Goal: Task Accomplishment & Management: Manage account settings

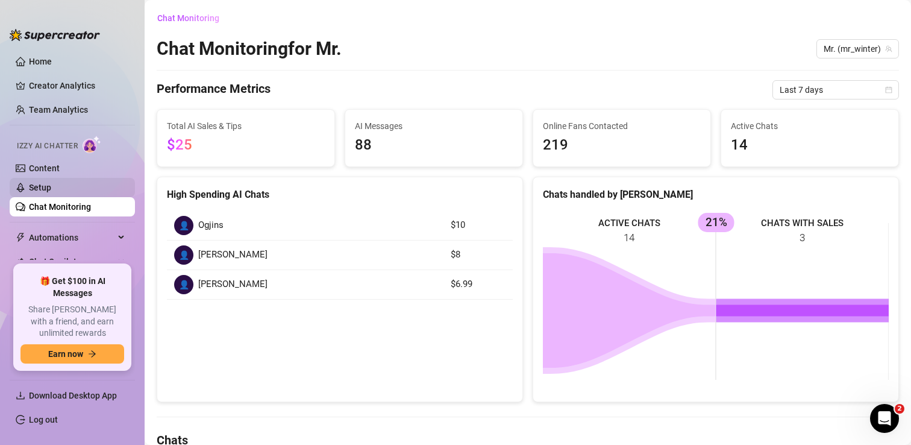
click at [51, 187] on link "Setup" at bounding box center [40, 188] width 22 height 10
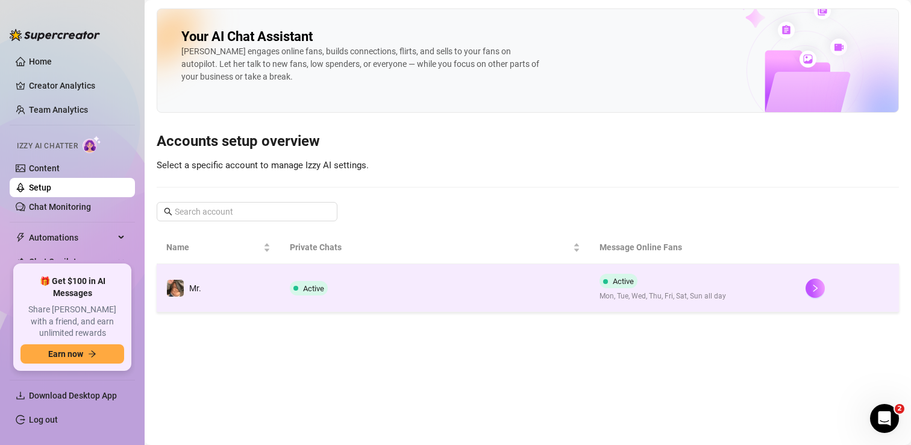
click at [402, 276] on td "Active" at bounding box center [434, 288] width 309 height 48
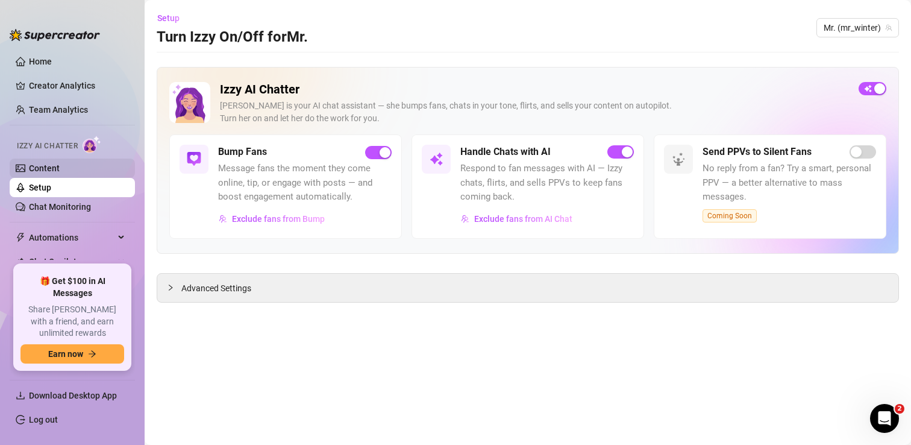
click at [60, 166] on link "Content" at bounding box center [44, 168] width 31 height 10
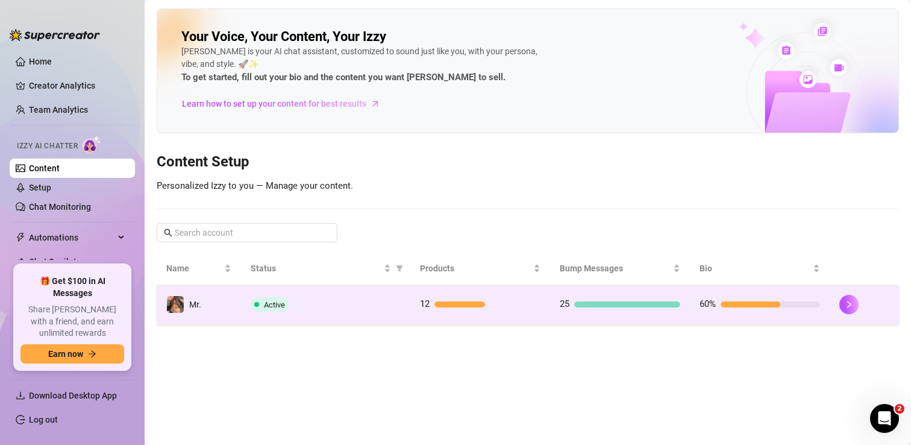
click at [381, 312] on td "Active" at bounding box center [325, 304] width 169 height 39
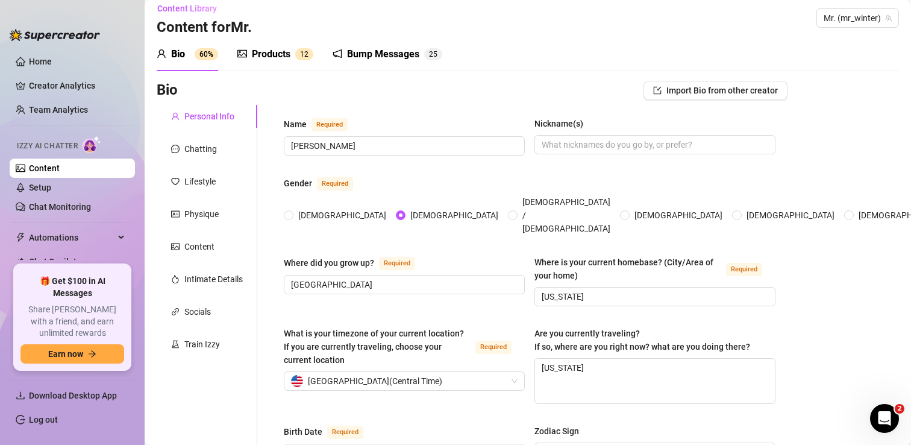
scroll to position [10, 0]
click at [270, 56] on div "Products" at bounding box center [271, 53] width 39 height 14
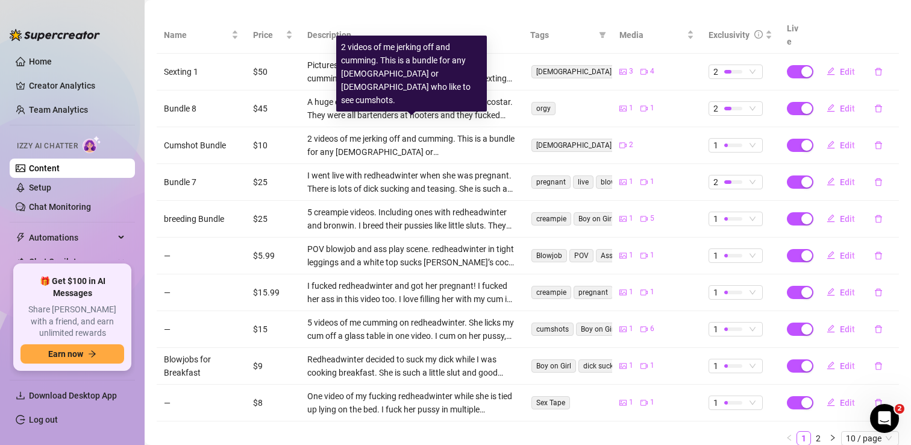
scroll to position [233, 0]
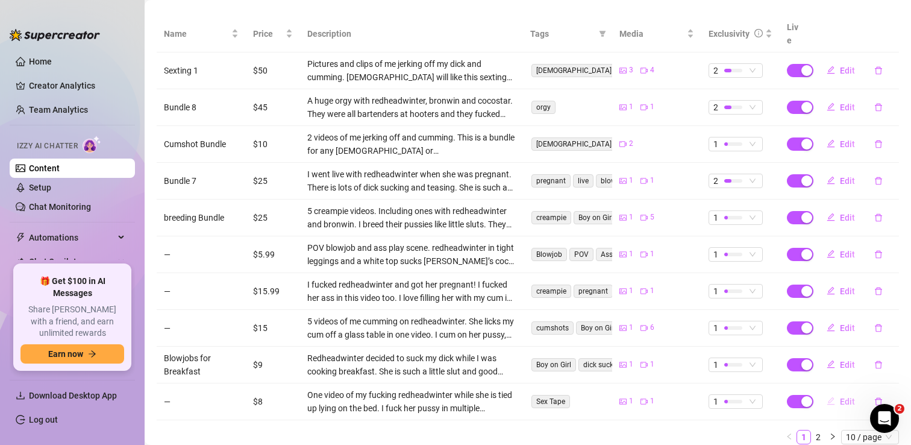
click at [843, 396] on span "Edit" at bounding box center [847, 401] width 15 height 10
type textarea "BDSM SESSION GONE WILD!! 😈🔥 Just look at how much of a submissive slut that @re…"
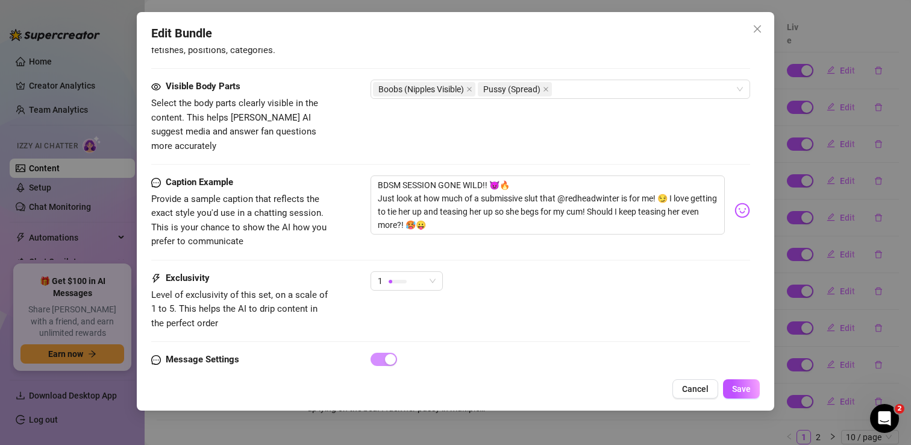
scroll to position [705, 0]
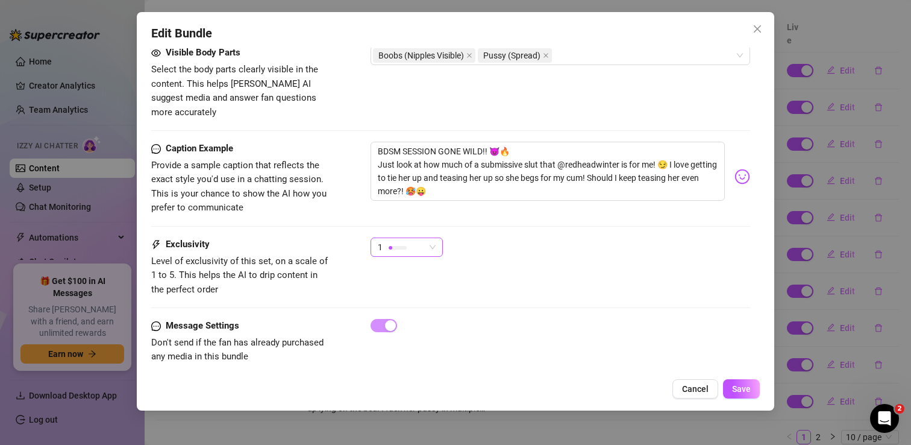
click at [413, 238] on div "1" at bounding box center [401, 247] width 47 height 18
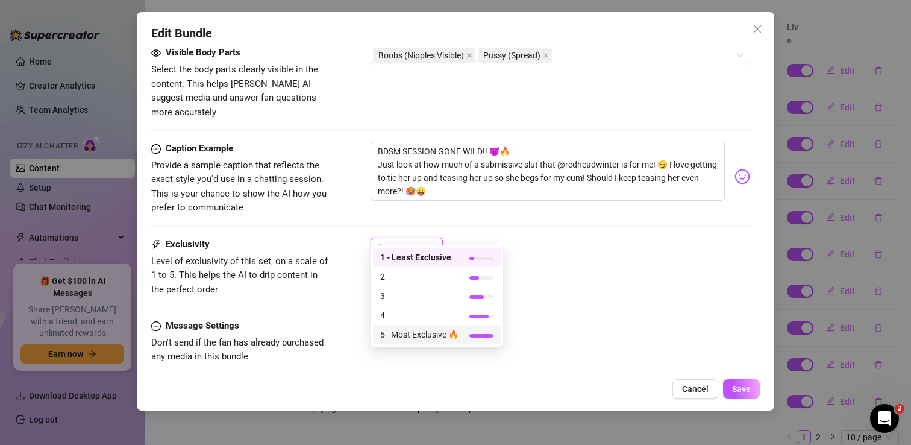
click at [604, 276] on div "Exclusivity Level of exclusivity of this set, on a scale of 1 to 5. This helps …" at bounding box center [450, 266] width 599 height 59
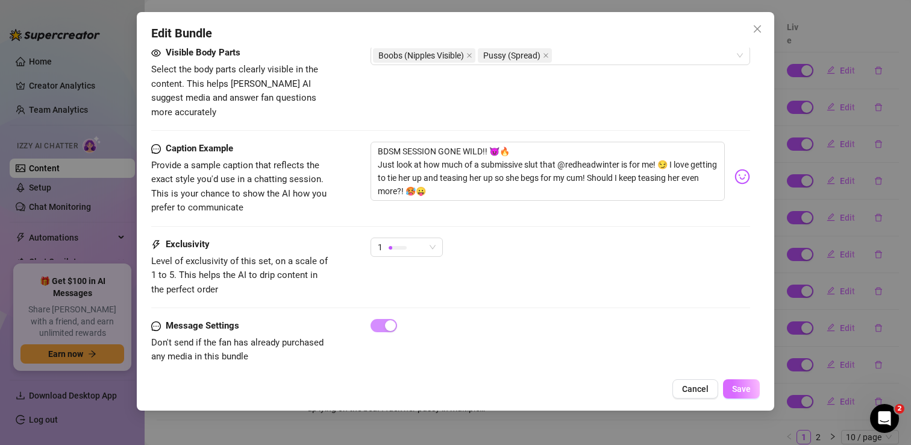
click at [741, 391] on span "Save" at bounding box center [741, 389] width 19 height 10
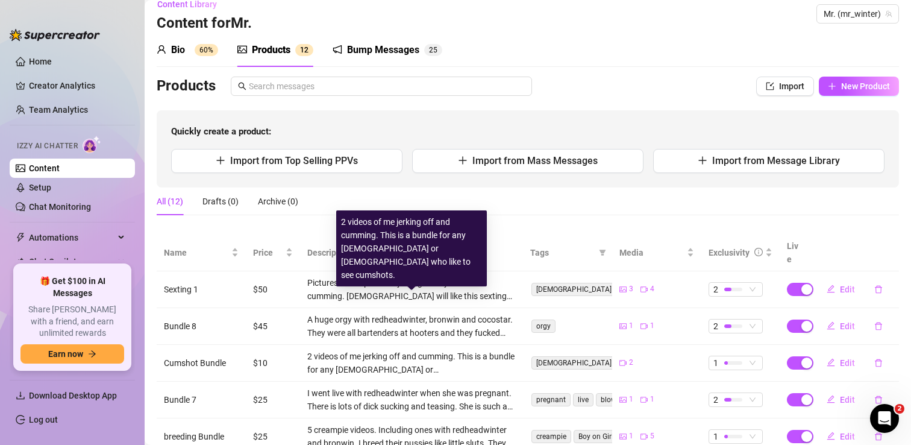
scroll to position [0, 0]
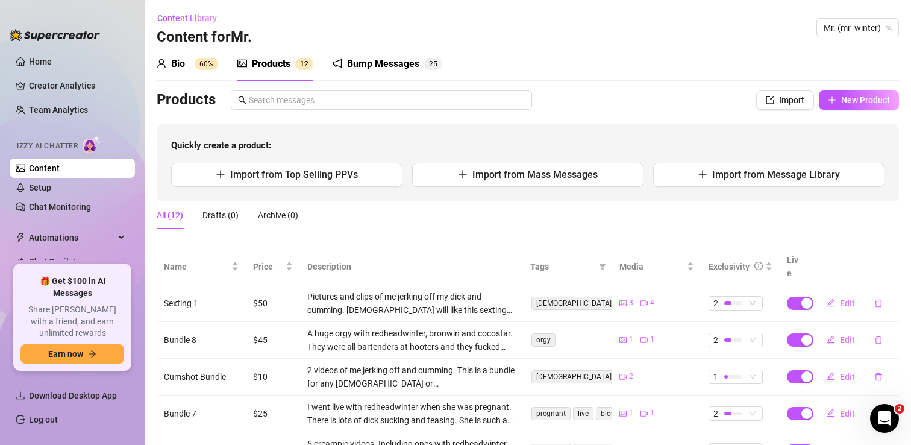
click at [376, 63] on div "Bump Messages" at bounding box center [383, 64] width 72 height 14
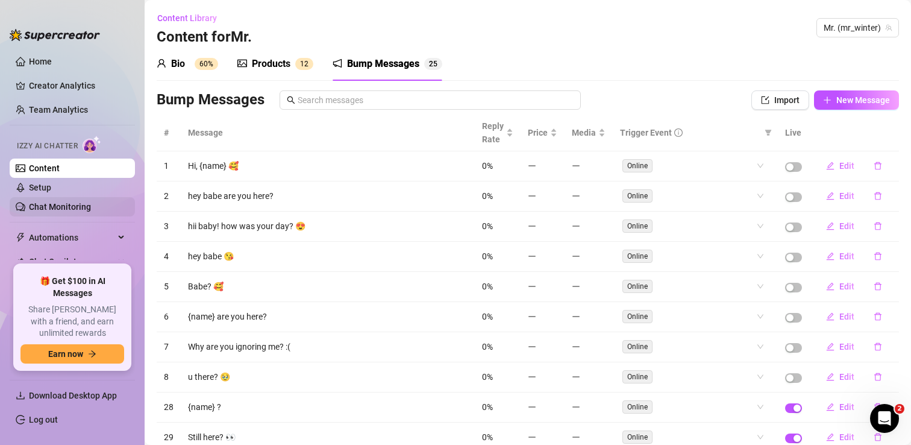
click at [54, 208] on link "Chat Monitoring" at bounding box center [60, 207] width 62 height 10
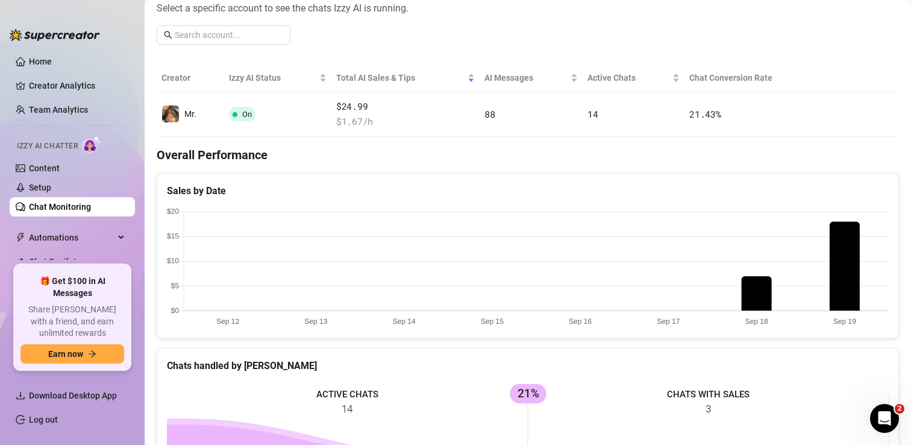
scroll to position [135, 0]
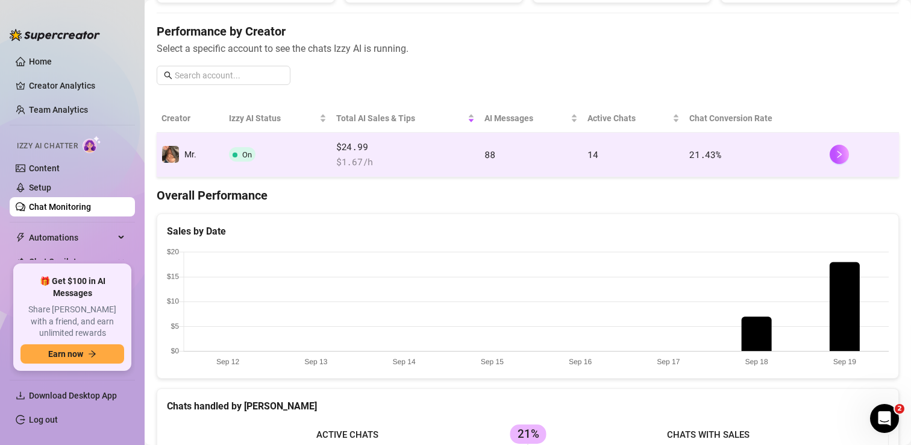
click at [562, 148] on td "88" at bounding box center [530, 155] width 103 height 45
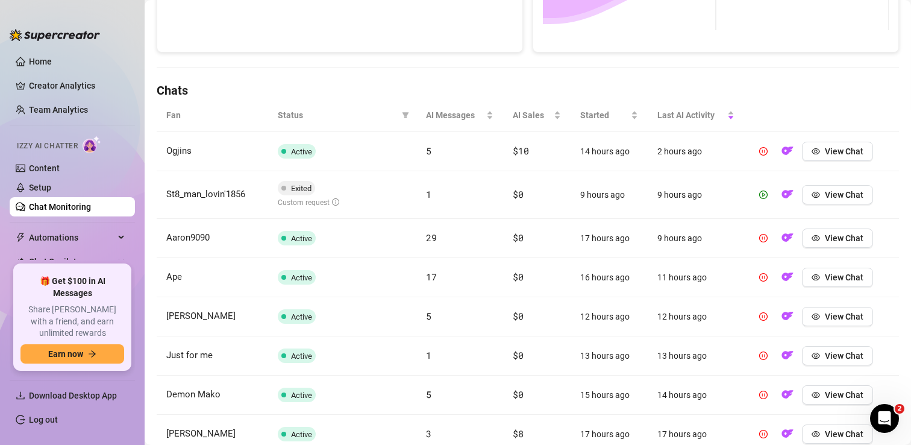
scroll to position [337, 0]
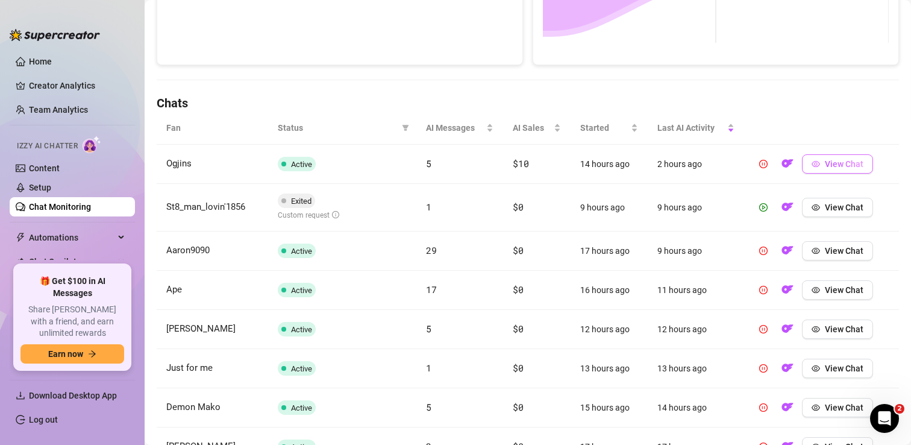
click at [827, 163] on span "View Chat" at bounding box center [844, 164] width 39 height 10
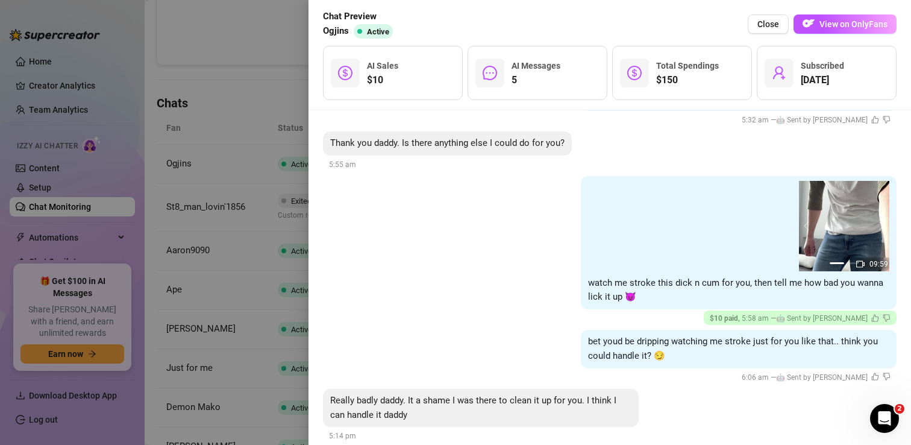
scroll to position [2065, 0]
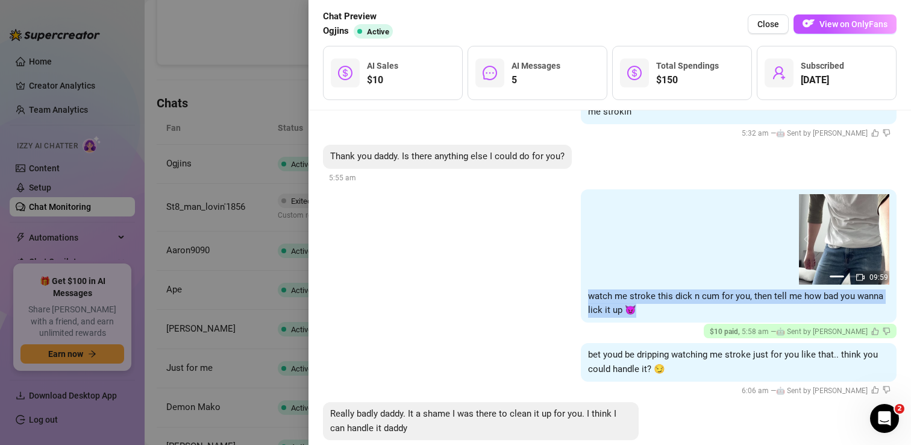
drag, startPoint x: 642, startPoint y: 296, endPoint x: 584, endPoint y: 281, distance: 59.8
click at [584, 281] on div "11:28 09:59 11:28 09:59 11:28 1 2 watch me stroke this dick n cum for you, then…" at bounding box center [739, 255] width 316 height 133
click at [479, 272] on div "11:28 09:59 11:28 09:59 11:28 1 2 watch me stroke this dick n cum for you, then…" at bounding box center [609, 263] width 573 height 149
drag, startPoint x: 644, startPoint y: 295, endPoint x: 581, endPoint y: 276, distance: 66.1
click at [581, 276] on div "11:28 09:59 11:28 09:59 11:28 1 2 watch me stroke this dick n cum for you, then…" at bounding box center [739, 255] width 316 height 133
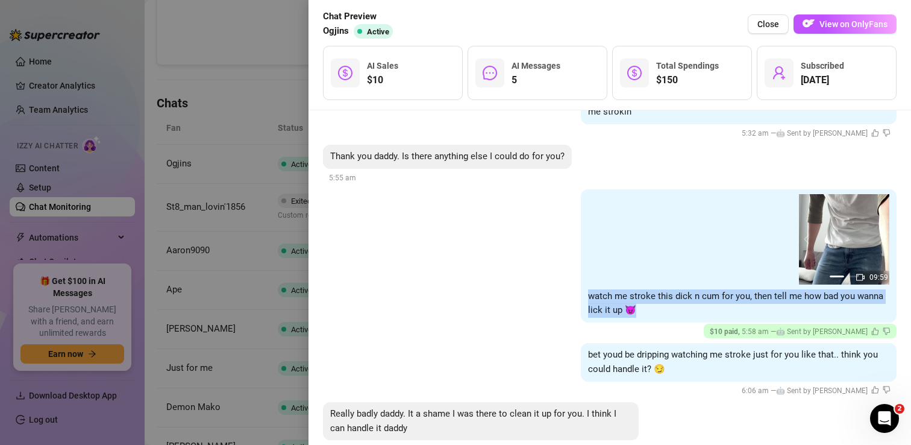
click at [514, 276] on div "11:28 09:59 11:28 09:59 11:28 1 2 watch me stroke this dick n cum for you, then…" at bounding box center [609, 263] width 573 height 149
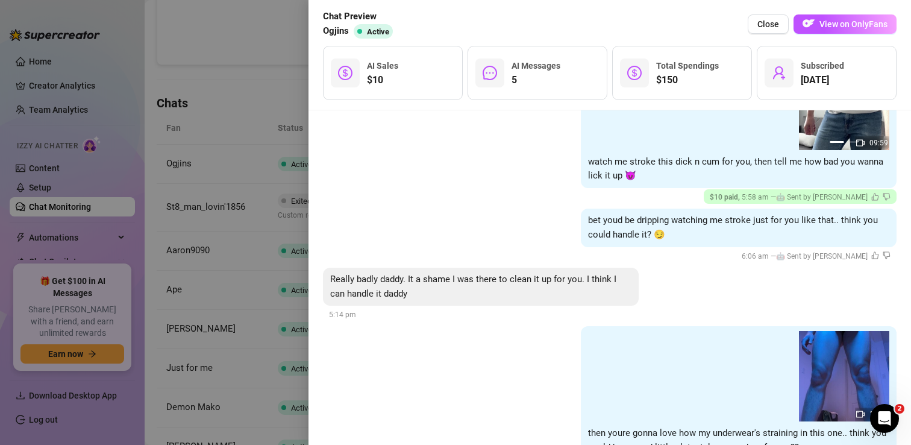
scroll to position [2242, 0]
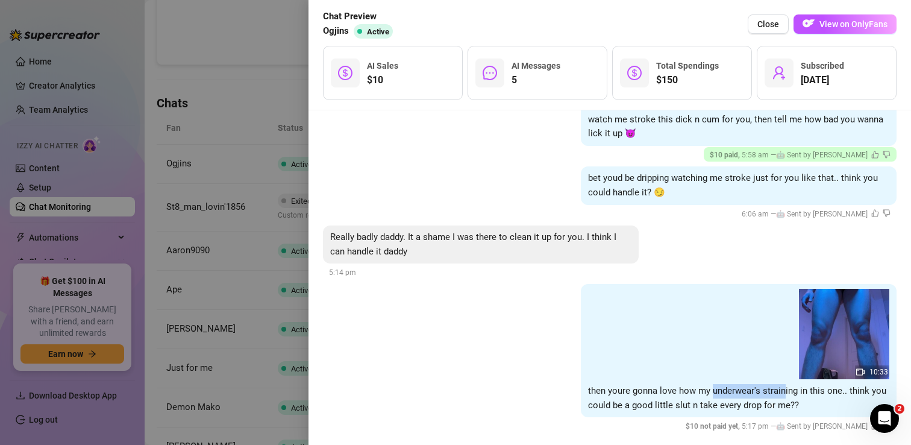
drag, startPoint x: 711, startPoint y: 374, endPoint x: 784, endPoint y: 376, distance: 72.3
click at [784, 385] on span "then youre gonna love how my underwear's straining in this one.. think you coul…" at bounding box center [737, 397] width 298 height 25
click at [845, 339] on img at bounding box center [844, 334] width 90 height 90
click at [723, 307] on div "10:33" at bounding box center [738, 334] width 301 height 90
click at [206, 49] on div at bounding box center [455, 222] width 911 height 445
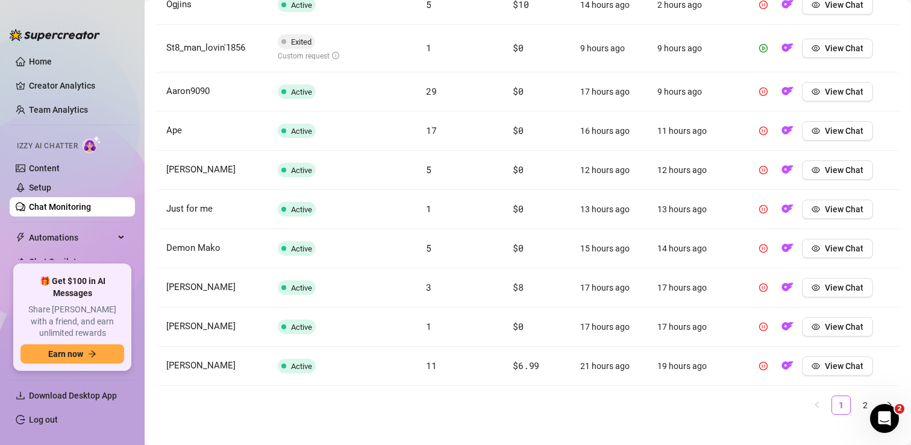
scroll to position [511, 0]
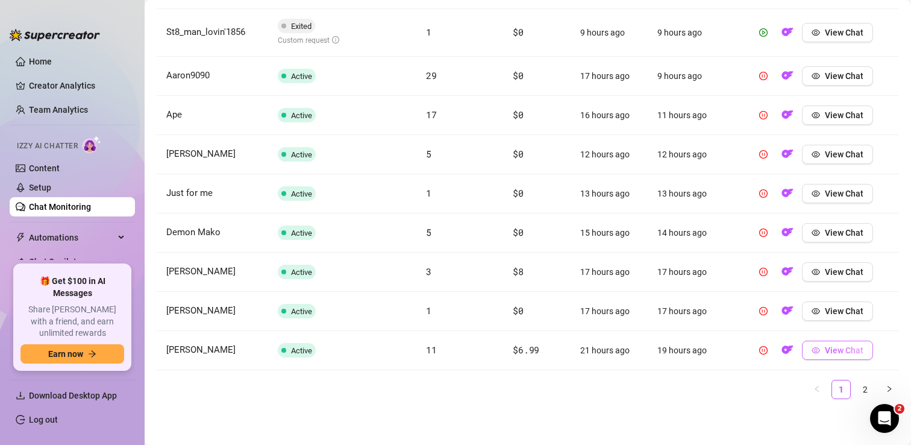
click at [832, 352] on span "View Chat" at bounding box center [844, 350] width 39 height 10
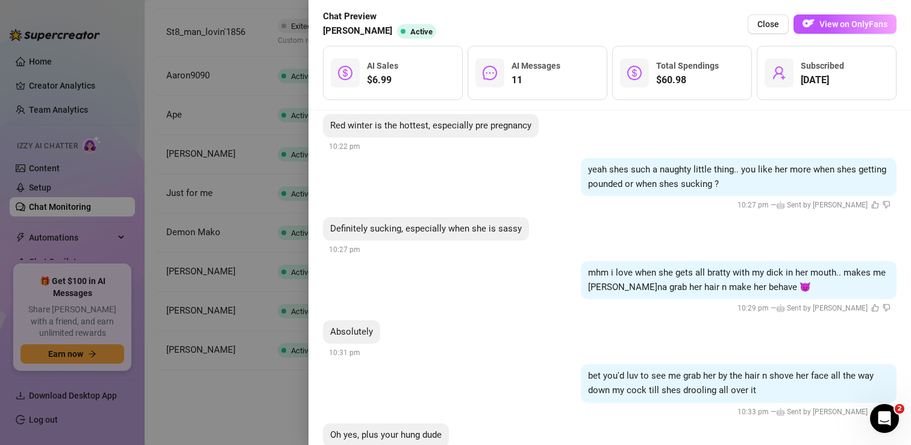
scroll to position [1893, 0]
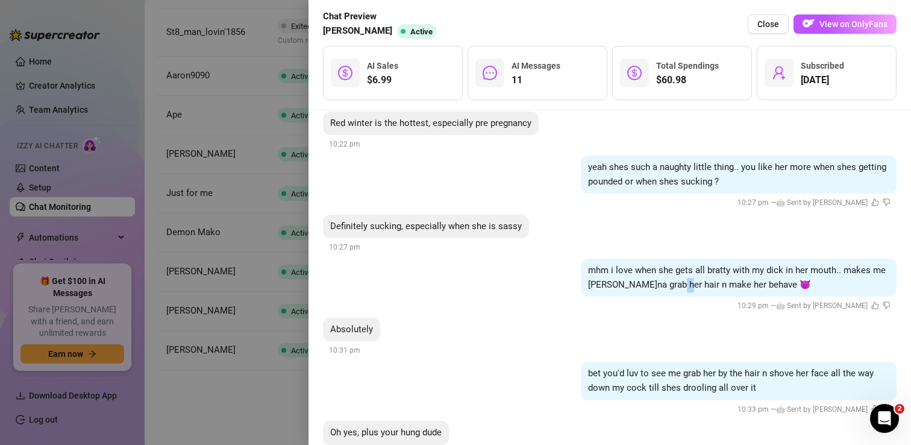
click at [673, 268] on span "mhm i love when she gets all bratty with my dick in her mouth.. makes me [PERSO…" at bounding box center [737, 276] width 298 height 25
click at [684, 230] on div "Definitely sucking, especially when she is sassy 10:27 pm" at bounding box center [609, 234] width 573 height 40
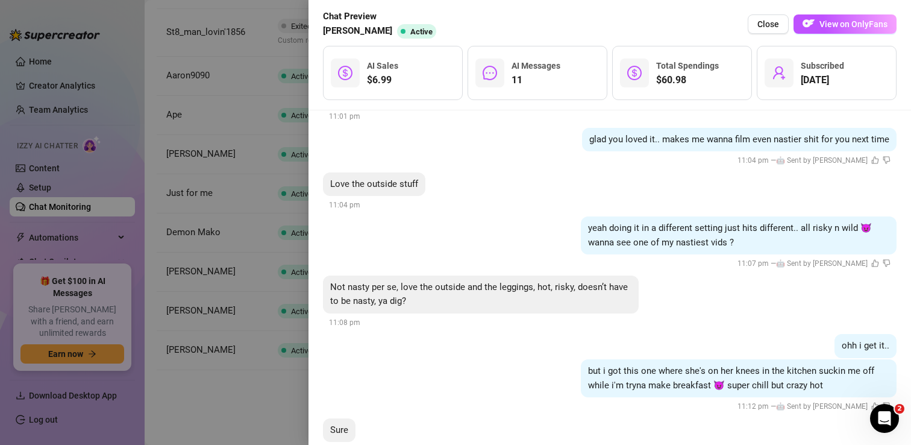
scroll to position [2527, 0]
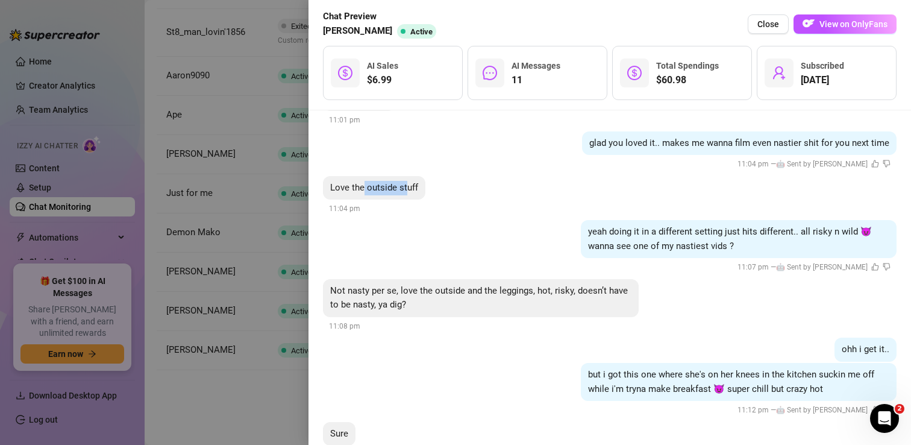
drag, startPoint x: 362, startPoint y: 170, endPoint x: 405, endPoint y: 170, distance: 43.4
click at [406, 182] on span "Love the outside stuff" at bounding box center [374, 187] width 88 height 11
click at [669, 222] on div "yeah doing it in a different setting just hits different.. all risky n wild 😈 w…" at bounding box center [739, 239] width 316 height 38
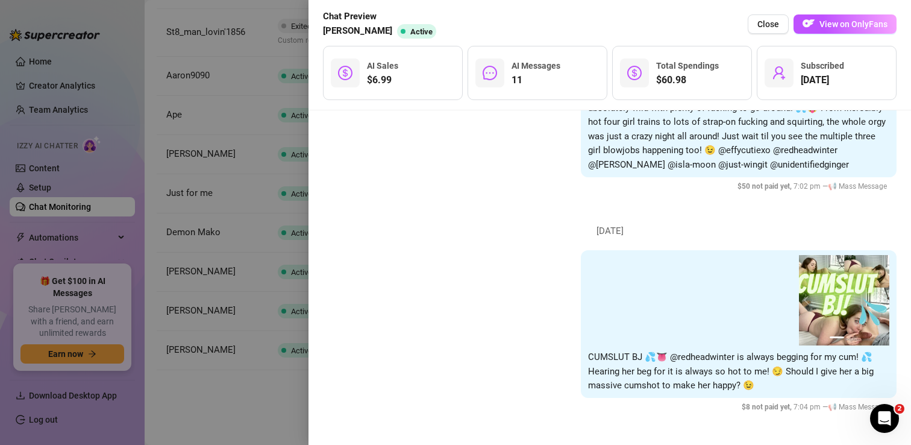
scroll to position [730, 0]
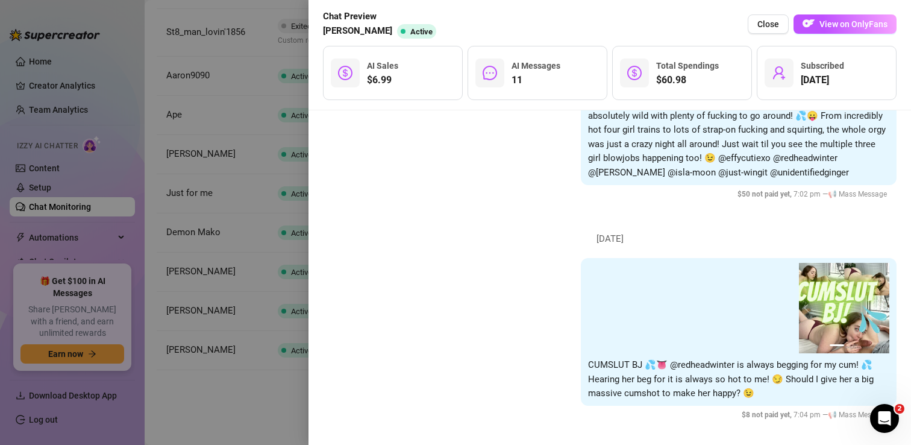
click at [222, 244] on div at bounding box center [455, 222] width 911 height 445
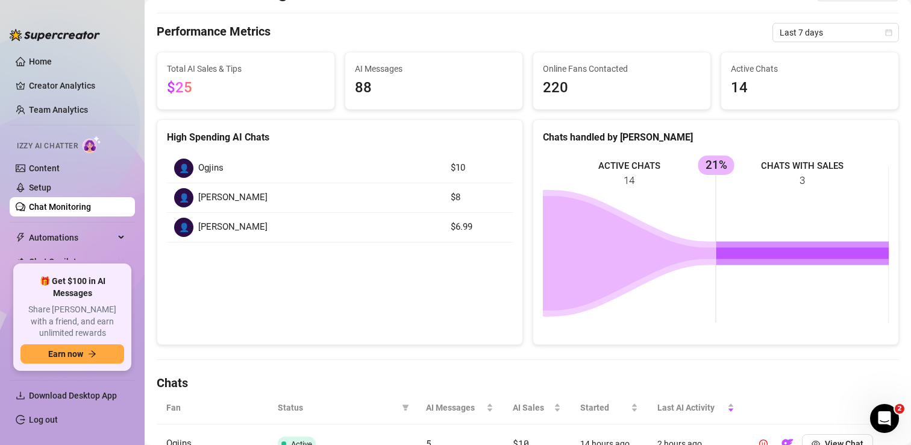
scroll to position [0, 0]
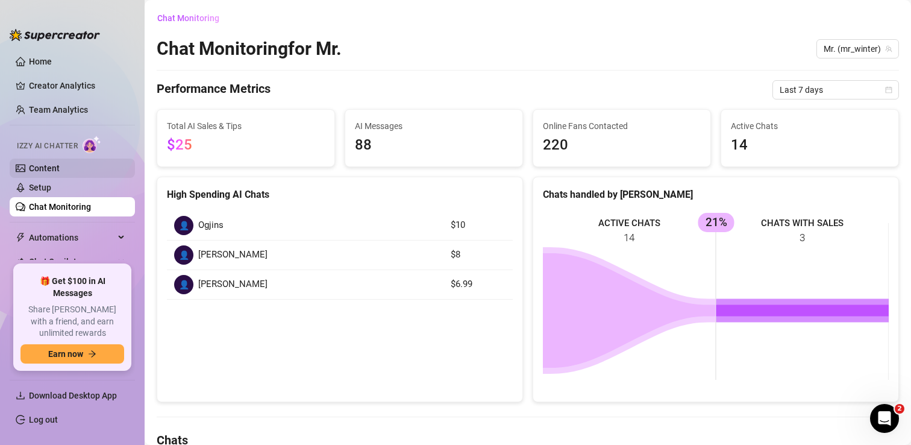
click at [60, 173] on link "Content" at bounding box center [44, 168] width 31 height 10
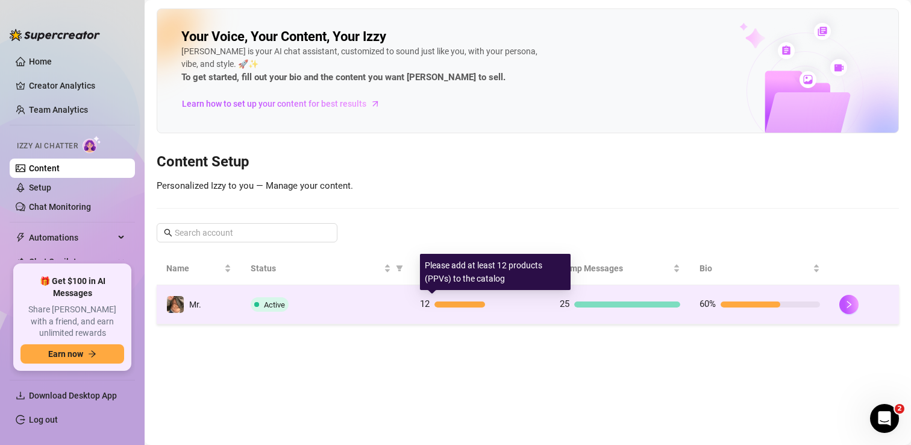
click at [451, 299] on div "12" at bounding box center [480, 304] width 120 height 14
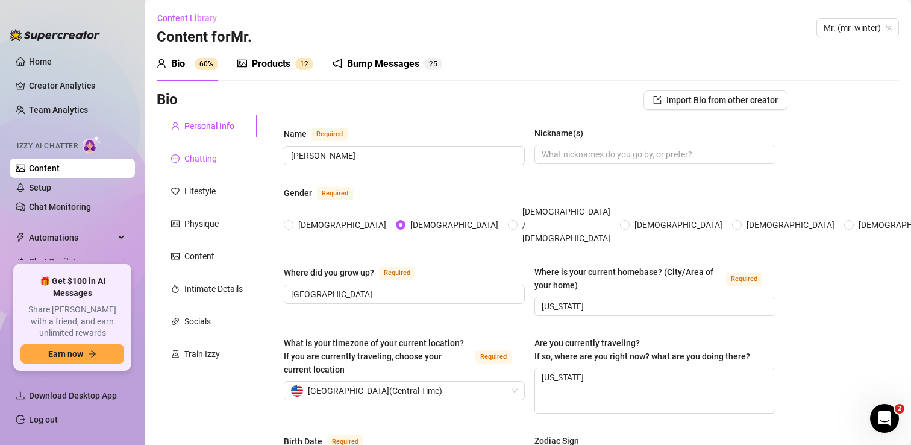
click at [196, 162] on div "Chatting" at bounding box center [200, 158] width 33 height 13
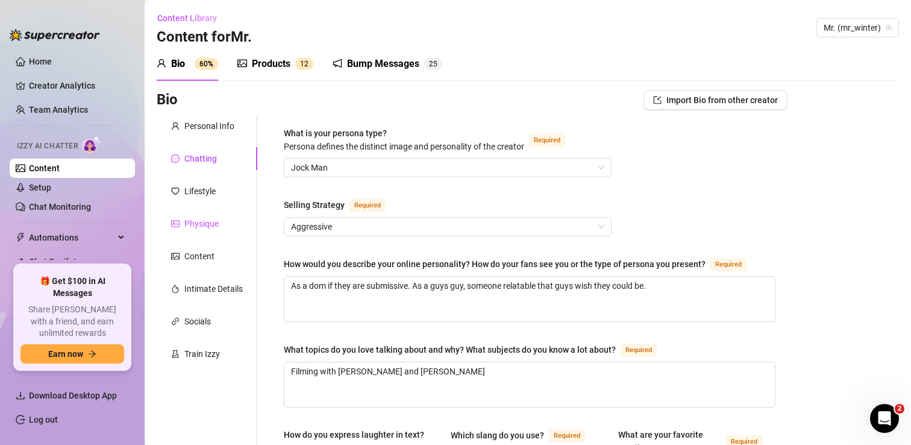
click at [204, 220] on div "Physique" at bounding box center [201, 223] width 34 height 13
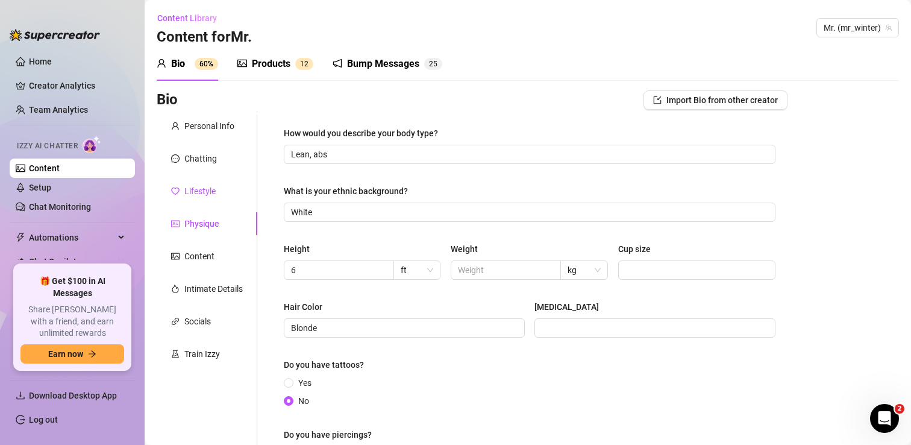
click at [209, 192] on div "Lifestyle" at bounding box center [199, 190] width 31 height 13
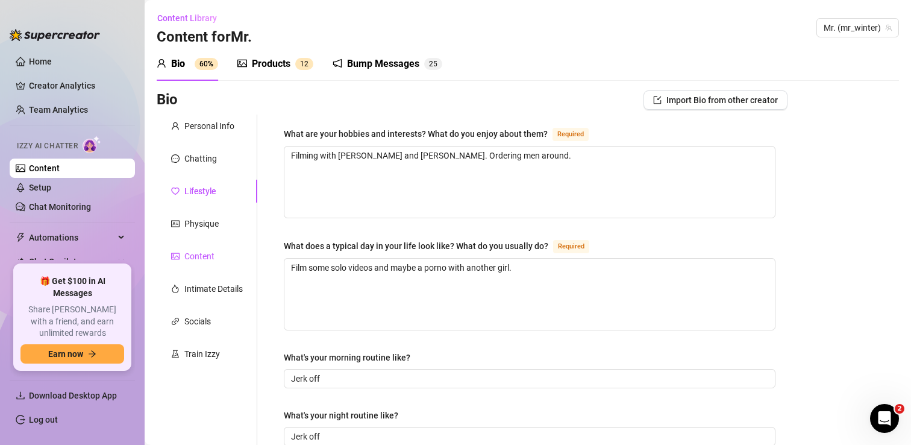
click at [204, 254] on div "Content" at bounding box center [199, 255] width 30 height 13
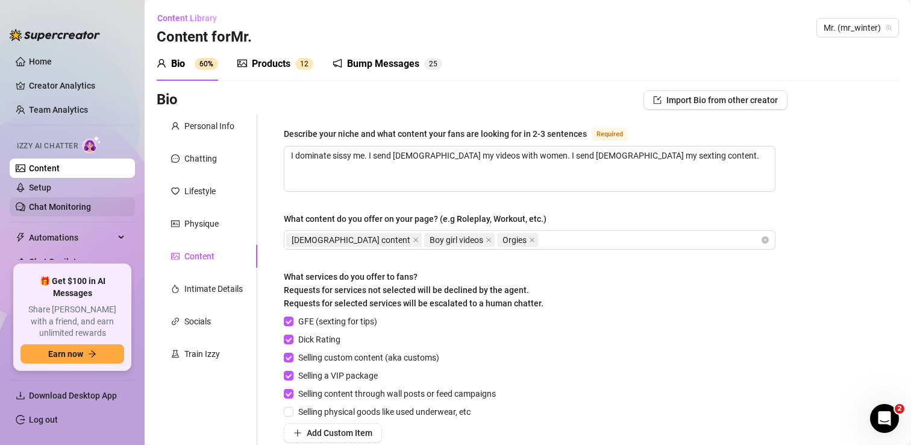
click at [73, 209] on link "Chat Monitoring" at bounding box center [60, 207] width 62 height 10
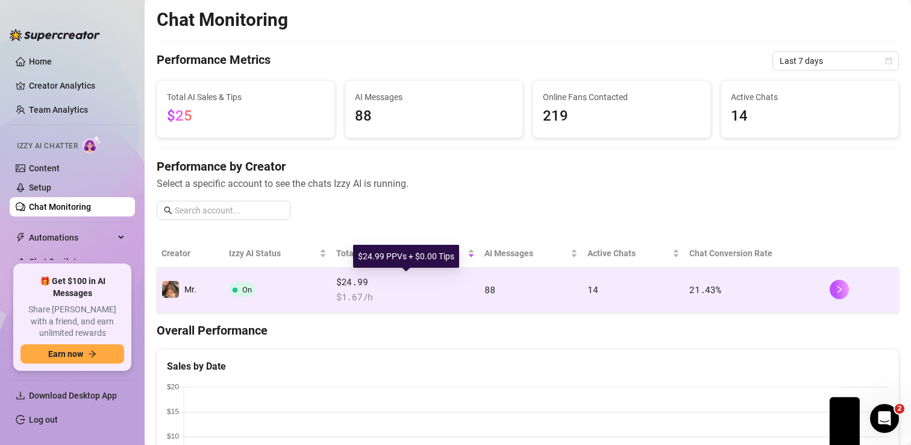
click at [414, 278] on span "$24.99" at bounding box center [405, 282] width 139 height 14
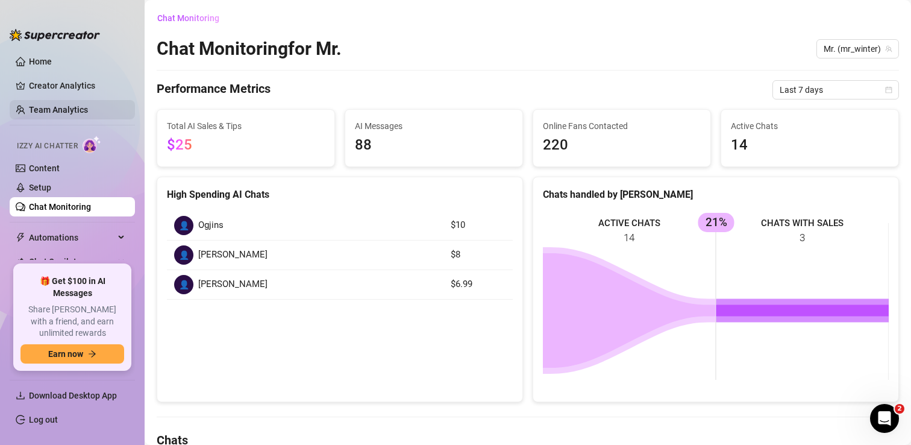
click at [55, 112] on link "Team Analytics" at bounding box center [58, 110] width 59 height 10
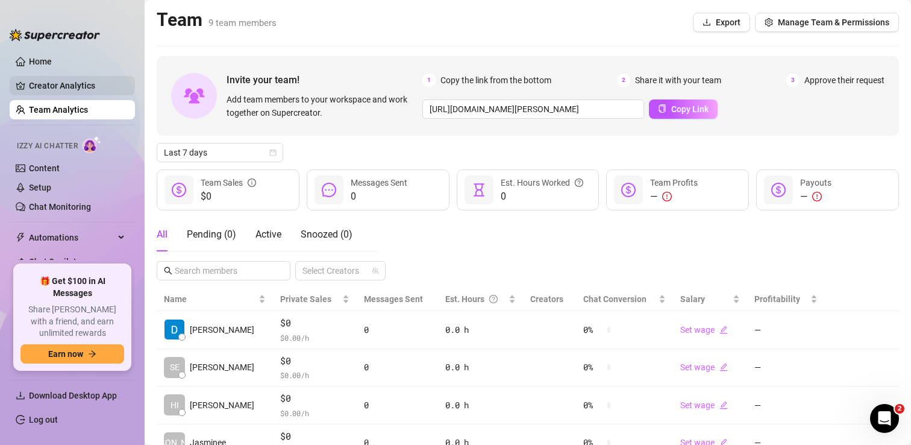
click at [59, 83] on link "Creator Analytics" at bounding box center [77, 85] width 96 height 19
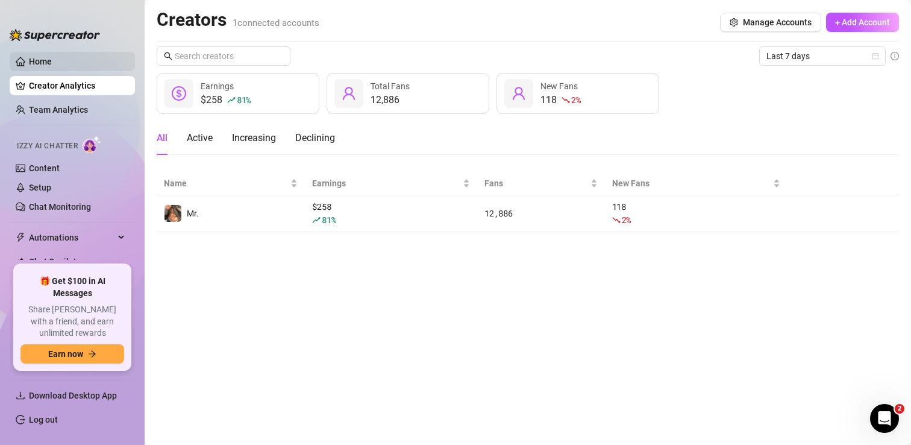
click at [52, 64] on link "Home" at bounding box center [40, 62] width 23 height 10
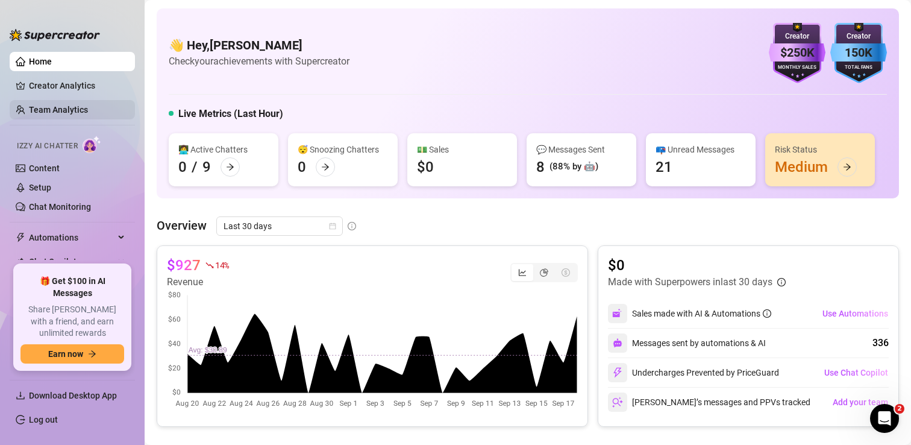
click at [68, 109] on link "Team Analytics" at bounding box center [58, 110] width 59 height 10
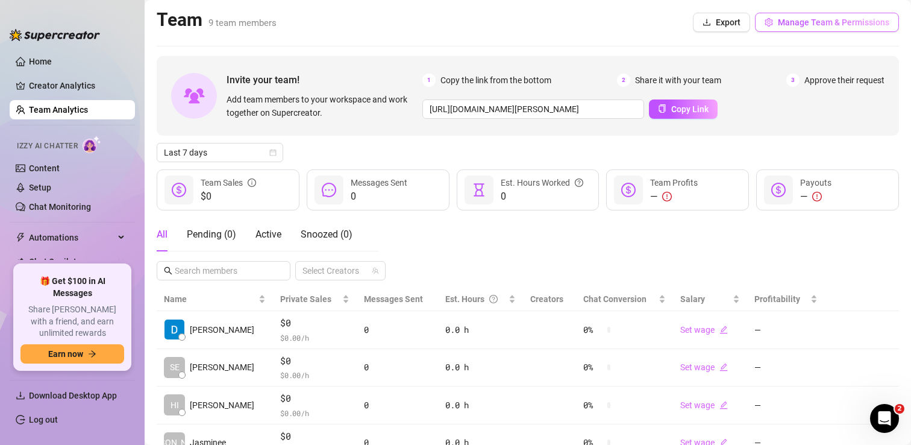
click at [797, 20] on span "Manage Team & Permissions" at bounding box center [833, 22] width 111 height 10
